Goal: Task Accomplishment & Management: Use online tool/utility

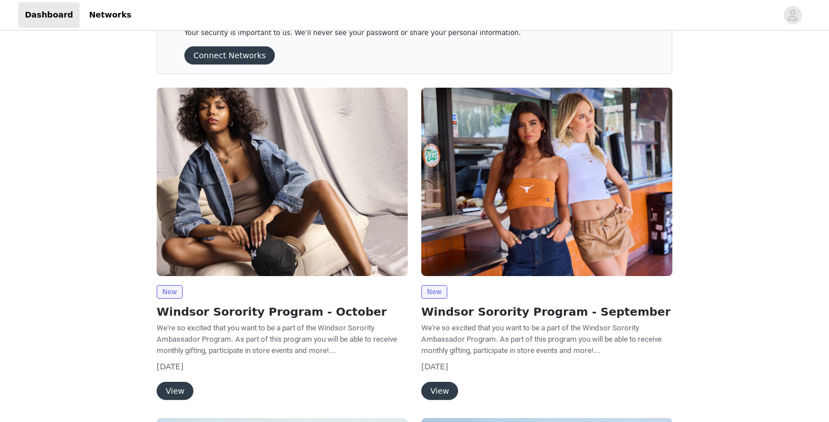
scroll to position [44, 0]
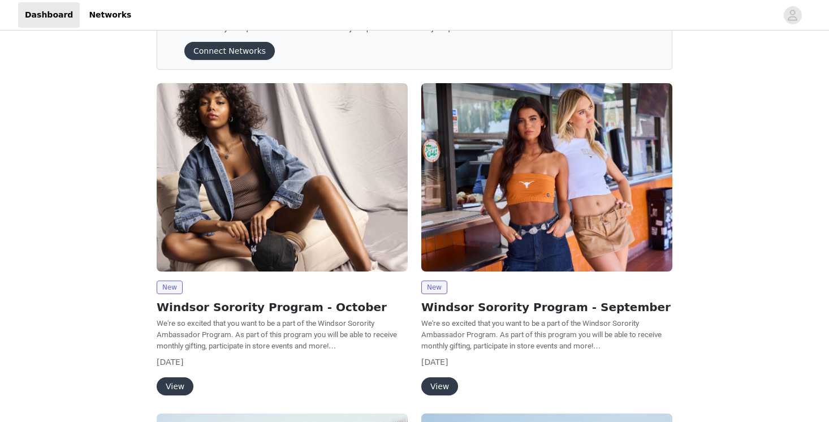
click at [178, 382] on button "View" at bounding box center [175, 386] width 37 height 18
